Goal: Check status: Check status

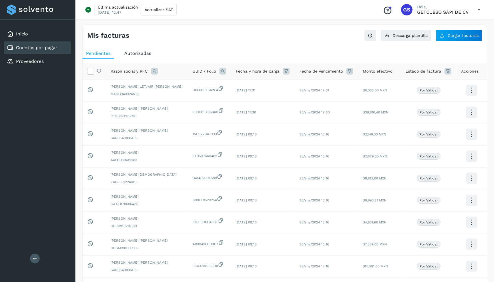
click at [139, 52] on span "Autorizadas" at bounding box center [137, 53] width 27 height 5
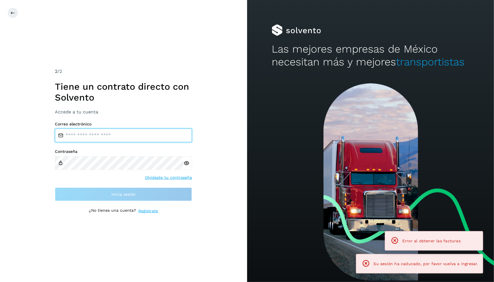
type input "**********"
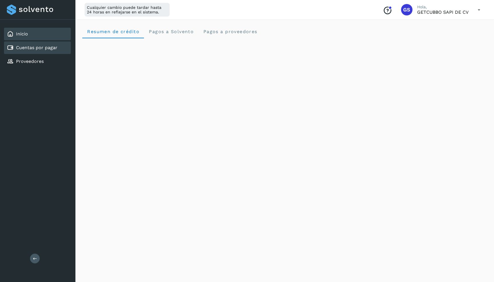
click at [45, 51] on div "Cuentas por pagar" at bounding box center [37, 47] width 67 height 13
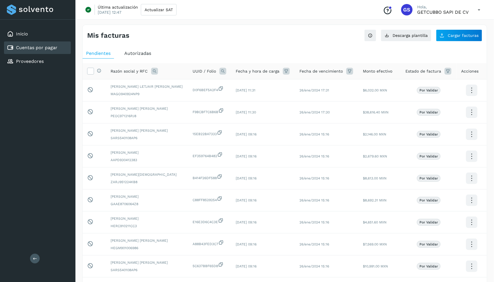
click at [131, 56] on div "Autorizadas" at bounding box center [138, 53] width 34 height 10
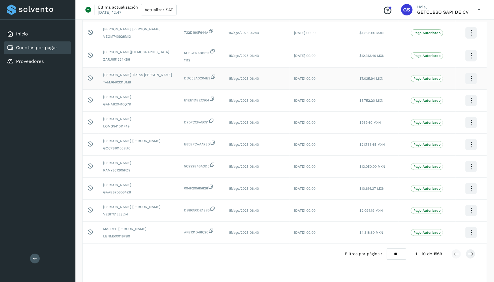
scroll to position [61, 0]
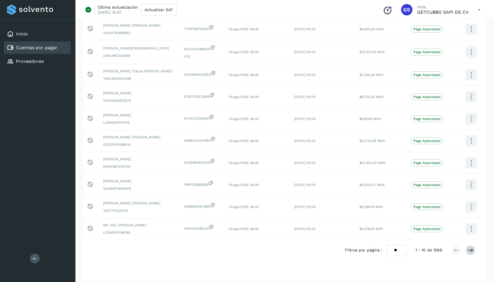
click at [470, 246] on button at bounding box center [471, 251] width 10 height 10
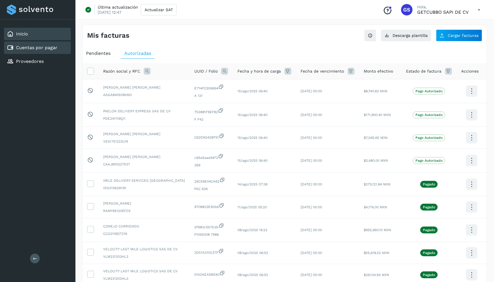
click at [58, 37] on div "Inicio" at bounding box center [37, 34] width 67 height 13
